Goal: Task Accomplishment & Management: Complete application form

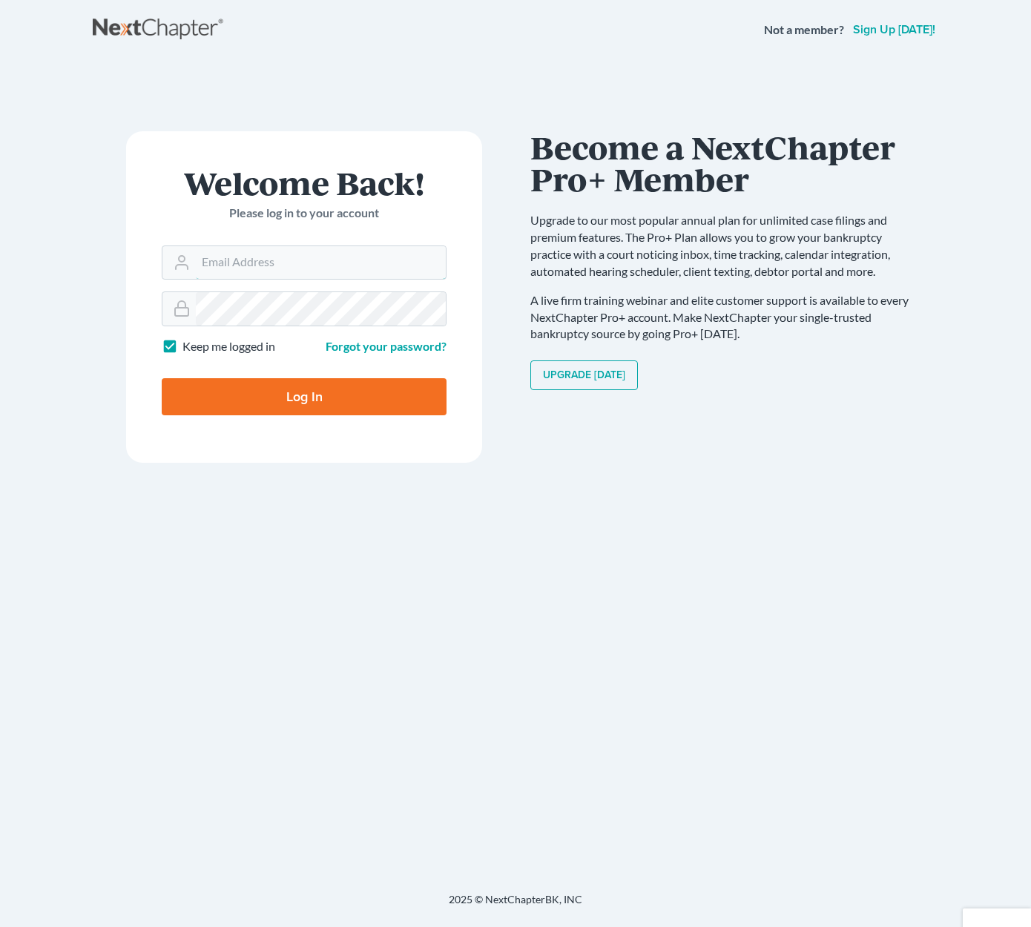
type input "[EMAIL_ADDRESS][DOMAIN_NAME]"
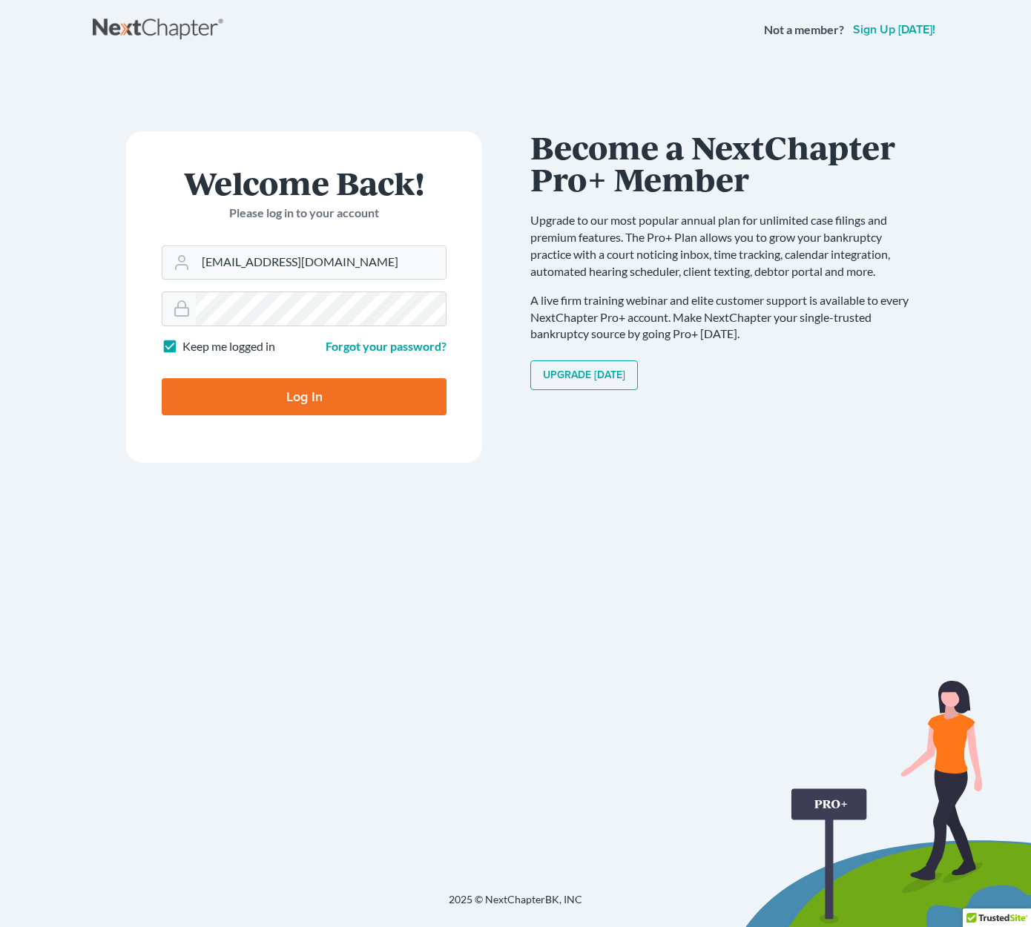
click at [326, 402] on input "Log In" at bounding box center [304, 396] width 285 height 37
type input "Thinking..."
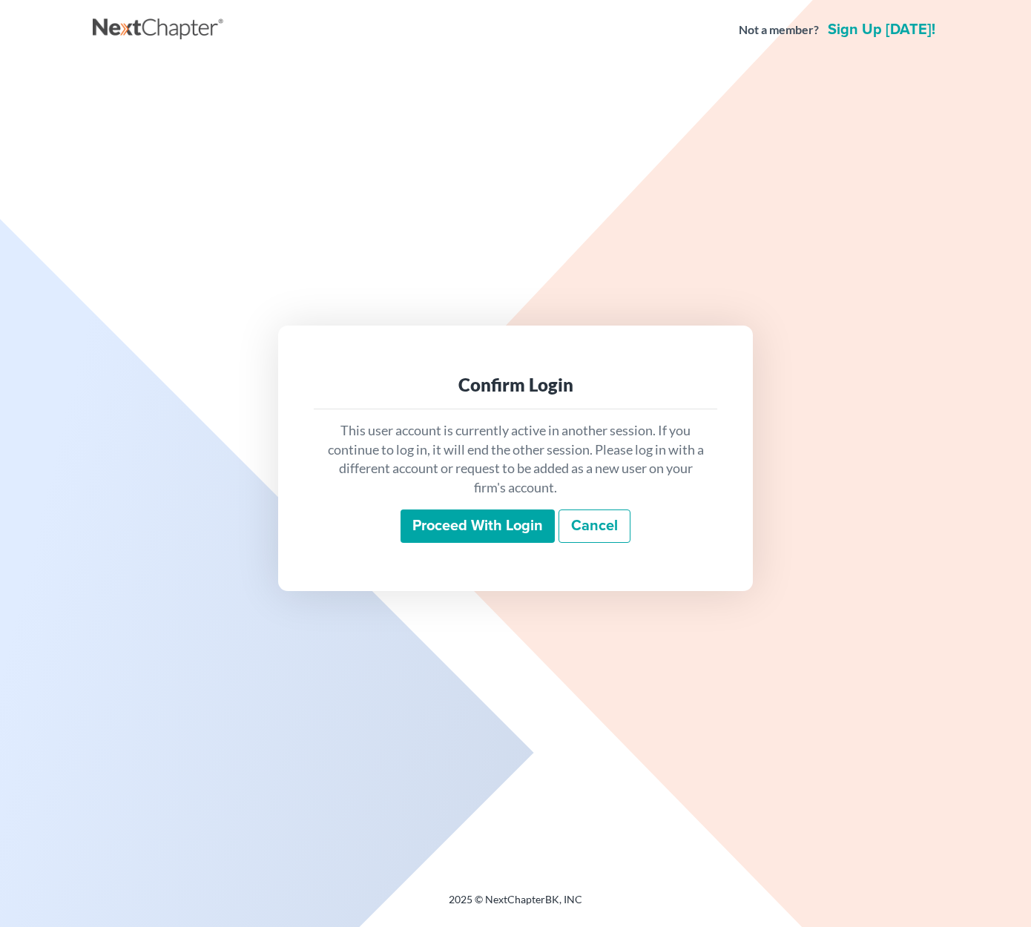
click at [472, 521] on input "Proceed with login" at bounding box center [478, 527] width 154 height 34
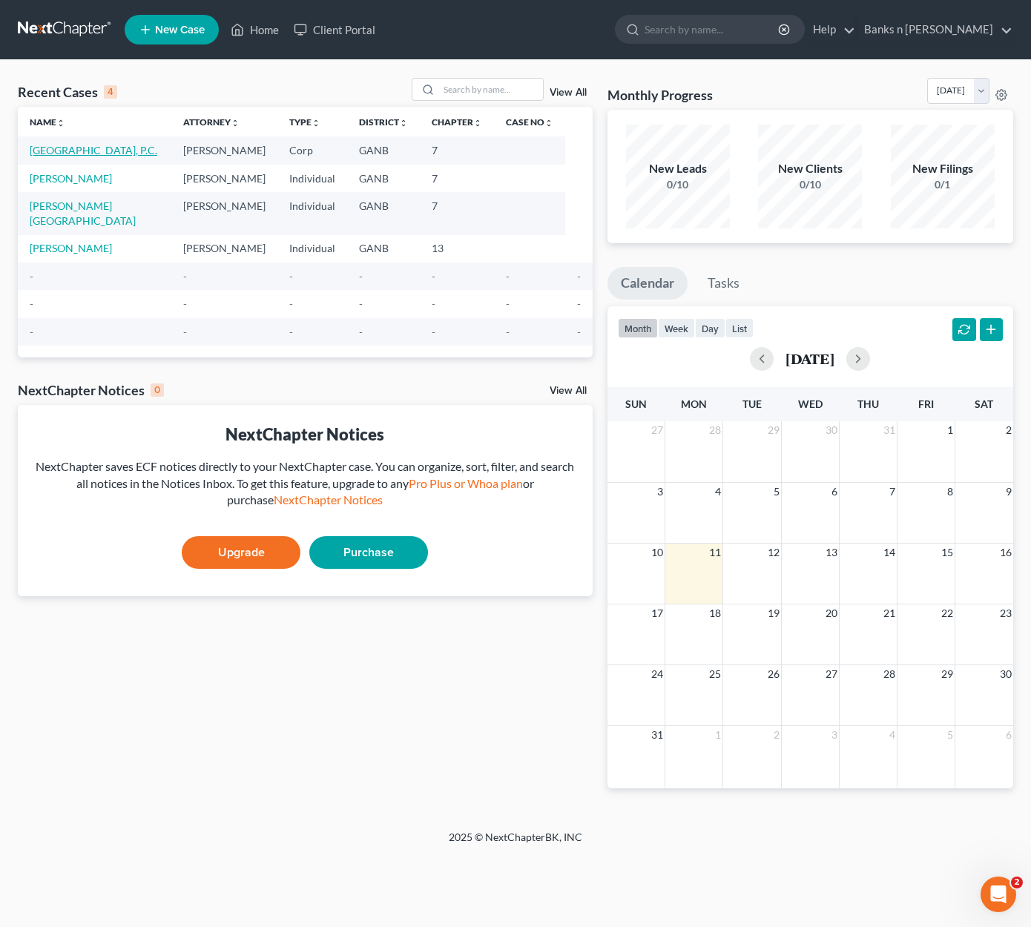
click at [97, 148] on link "[GEOGRAPHIC_DATA], P.C." at bounding box center [94, 150] width 128 height 13
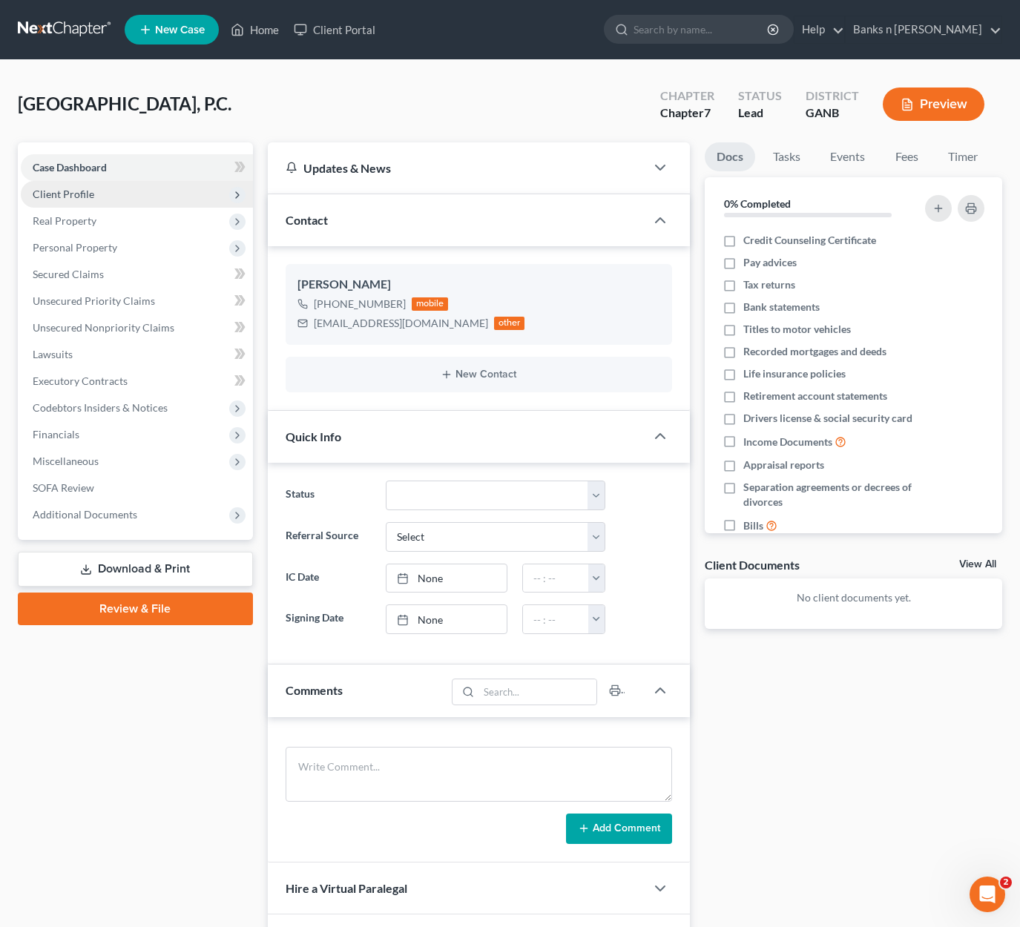
click at [76, 191] on span "Client Profile" at bounding box center [64, 194] width 62 height 13
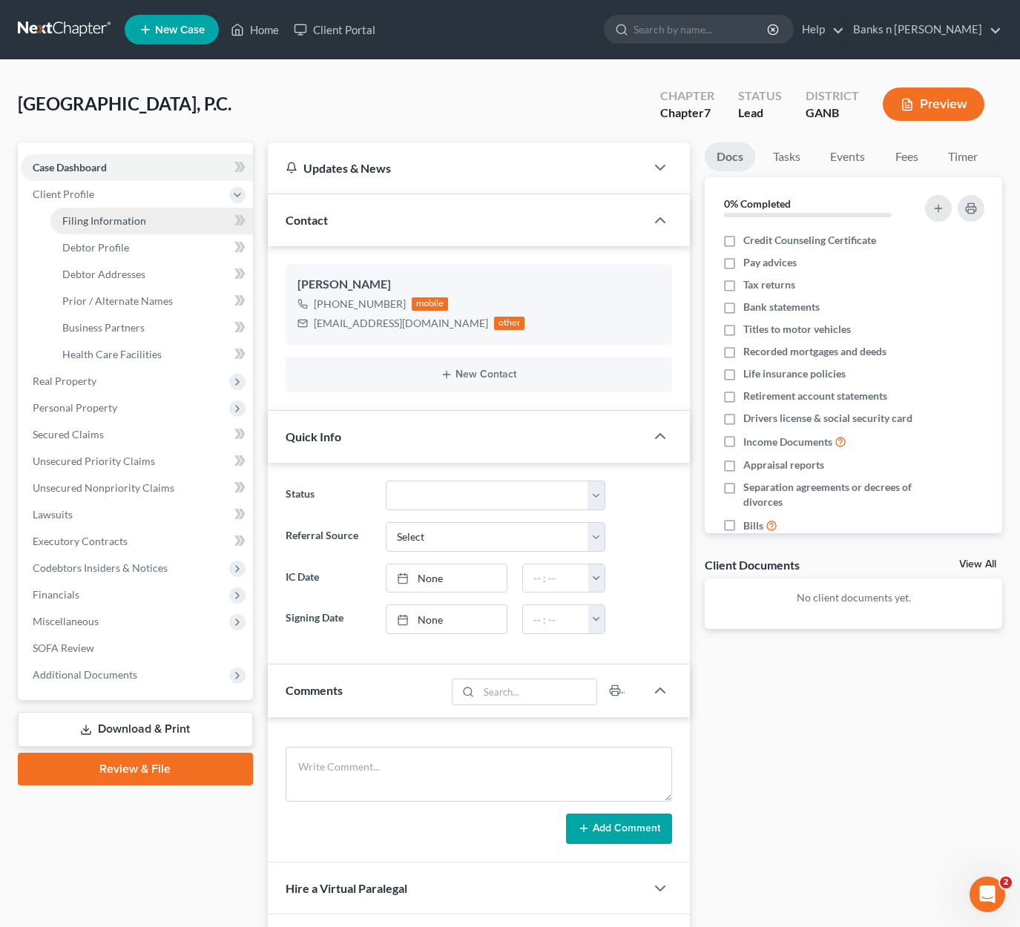
click at [102, 223] on span "Filing Information" at bounding box center [104, 220] width 84 height 13
select select "2"
select select "1"
select select "0"
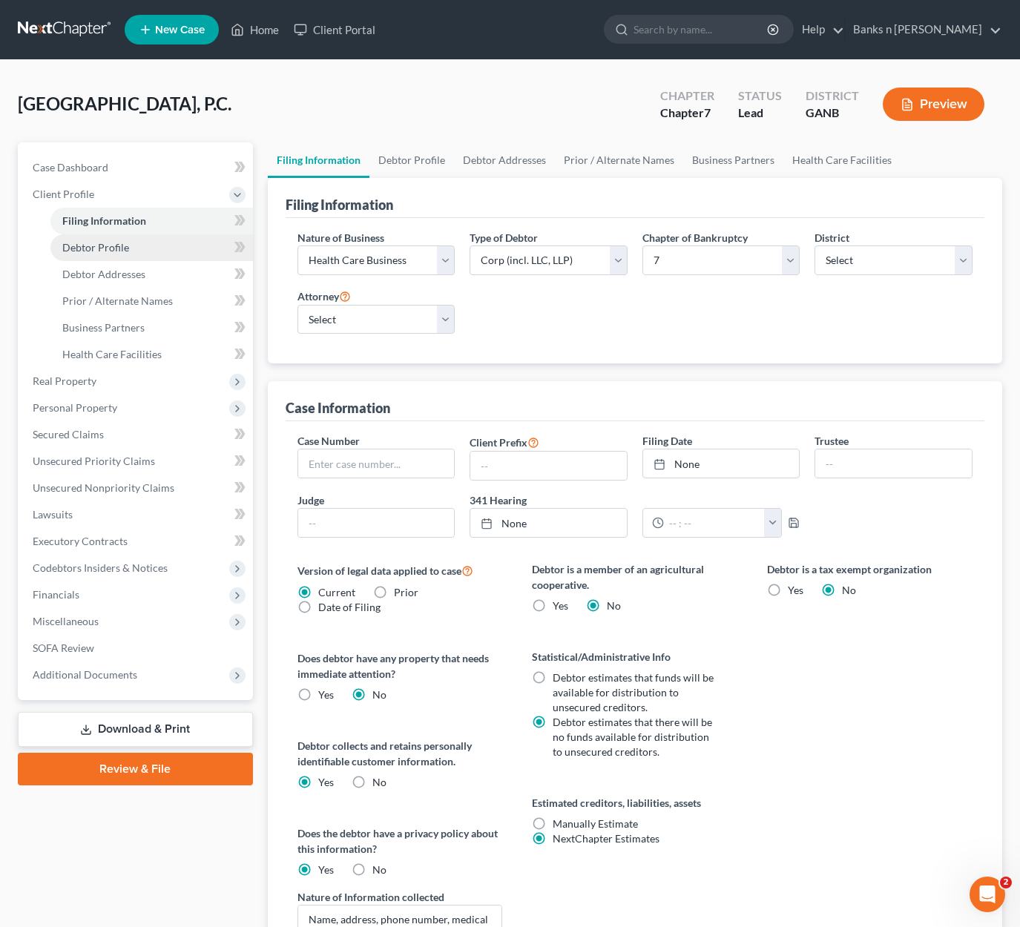
click at [92, 248] on span "Debtor Profile" at bounding box center [95, 247] width 67 height 13
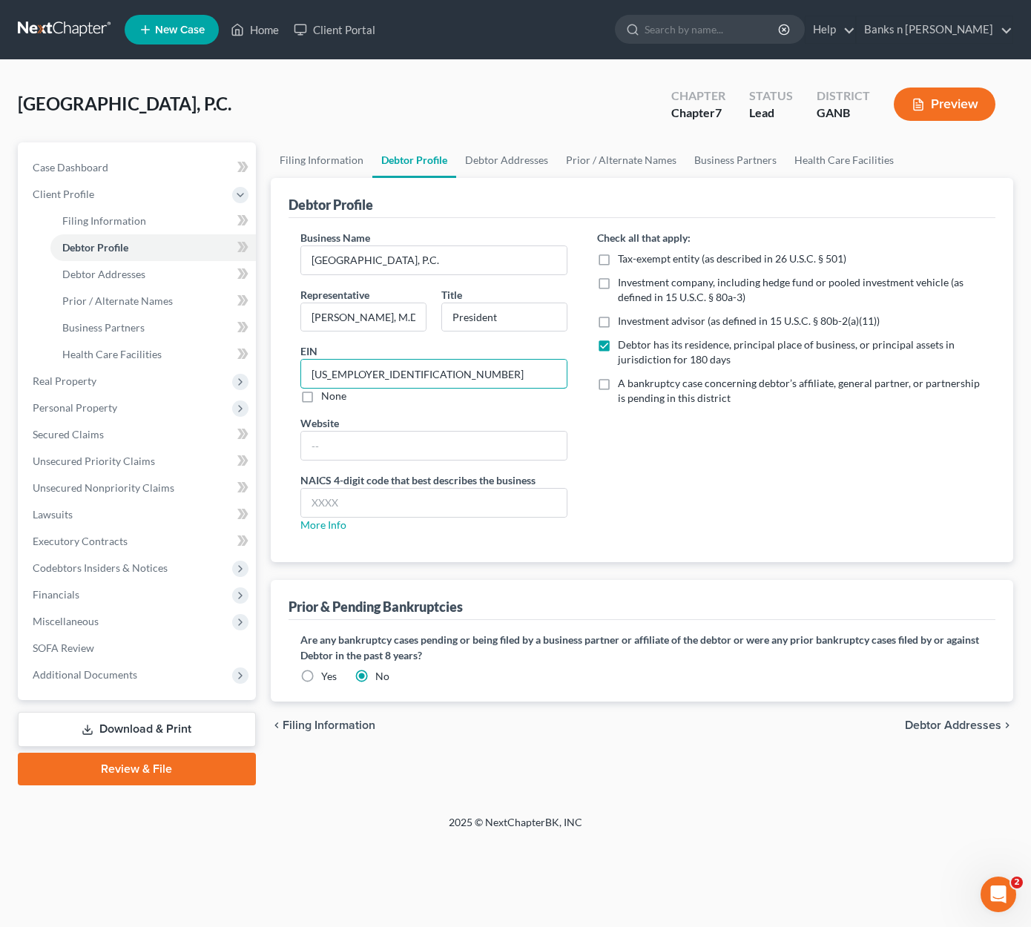
drag, startPoint x: 381, startPoint y: 372, endPoint x: 297, endPoint y: 378, distance: 84.7
click at [297, 378] on div "Business Name [GEOGRAPHIC_DATA], P.C. Representative [PERSON_NAME] President EI…" at bounding box center [434, 387] width 297 height 315
drag, startPoint x: 450, startPoint y: 260, endPoint x: 288, endPoint y: 260, distance: 162.4
click at [289, 260] on div "Business Name [GEOGRAPHIC_DATA], P.C. Representative [PERSON_NAME] President EI…" at bounding box center [434, 387] width 297 height 315
click at [142, 248] on link "Debtor Profile" at bounding box center [152, 247] width 205 height 27
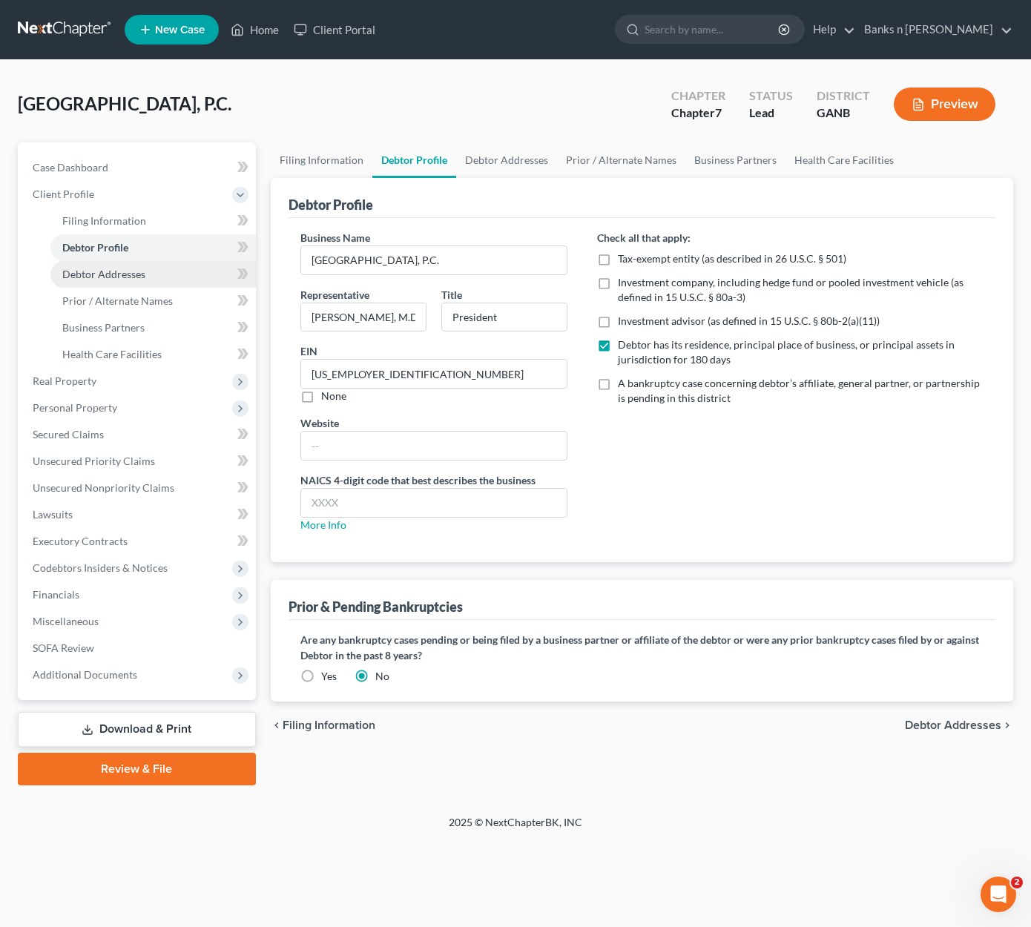
click at [130, 274] on span "Debtor Addresses" at bounding box center [103, 274] width 83 height 13
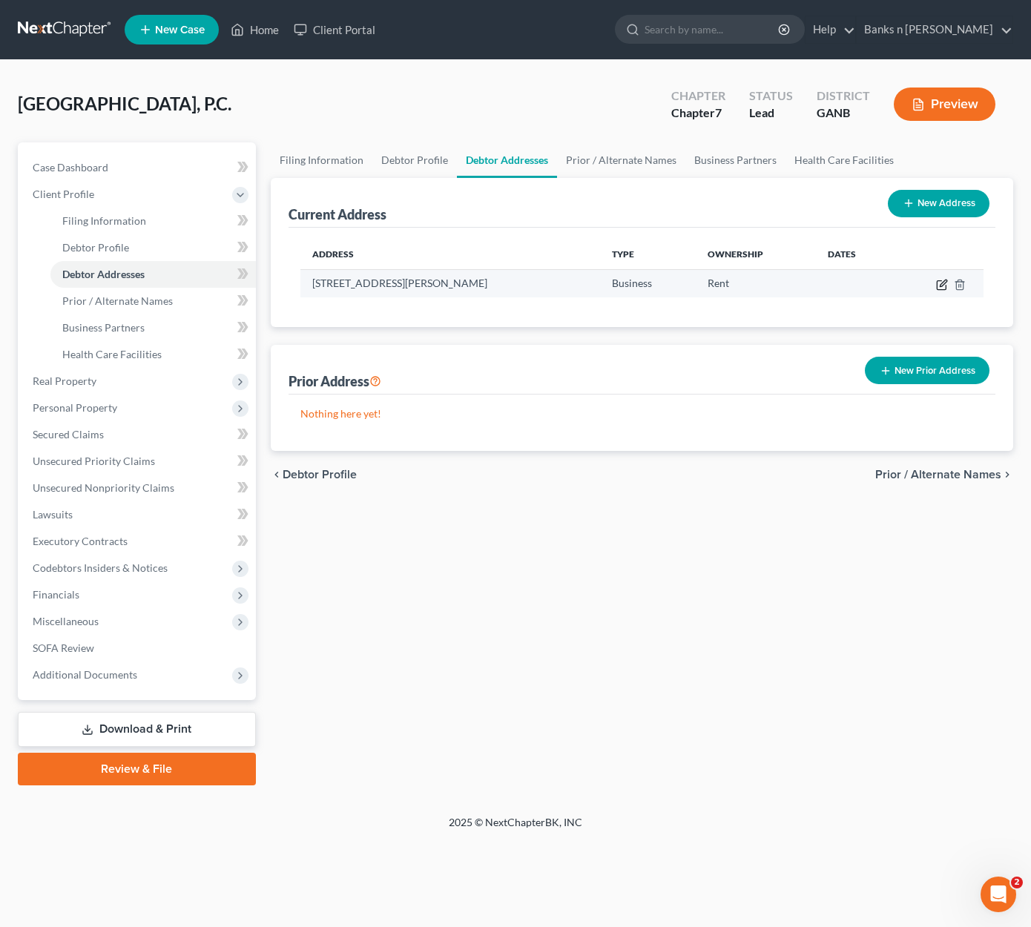
click at [941, 280] on icon "button" at bounding box center [942, 285] width 12 height 12
select select "10"
select select "0"
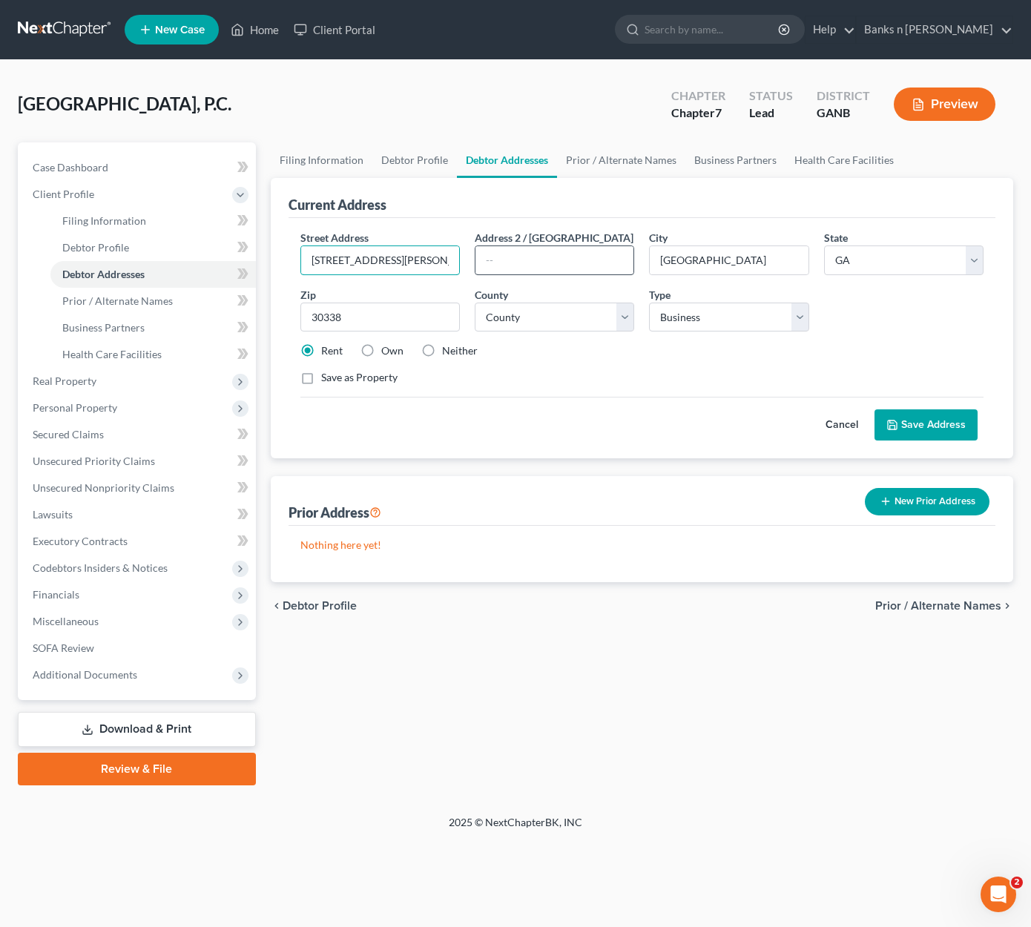
drag, startPoint x: 306, startPoint y: 260, endPoint x: 521, endPoint y: 262, distance: 215.1
drag, startPoint x: 354, startPoint y: 314, endPoint x: 287, endPoint y: 308, distance: 67.0
click at [849, 421] on button "Cancel" at bounding box center [841, 425] width 65 height 30
